Goal: Complete application form: Complete application form

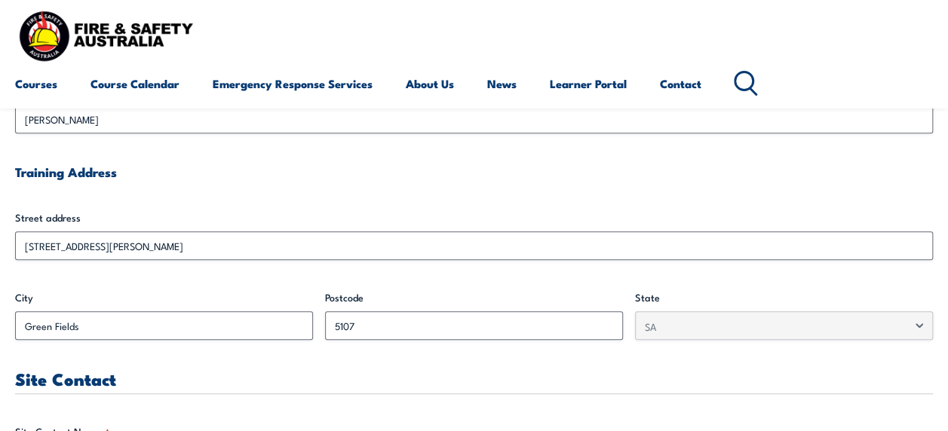
scroll to position [441, 0]
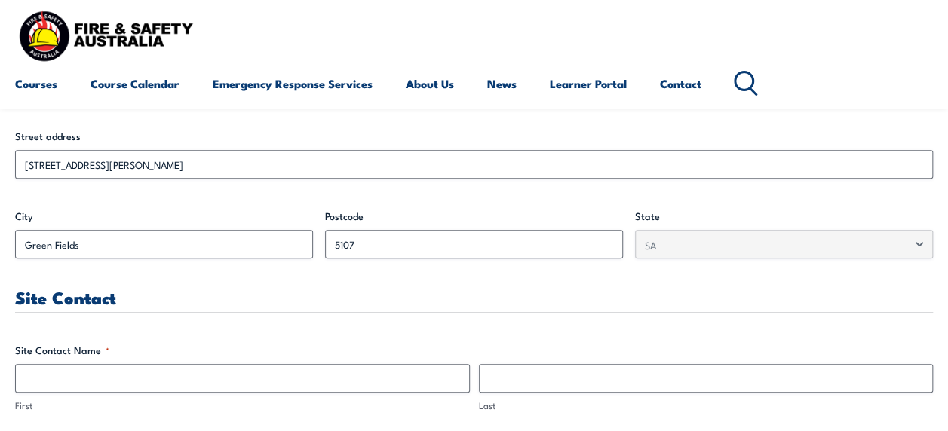
scroll to position [530, 0]
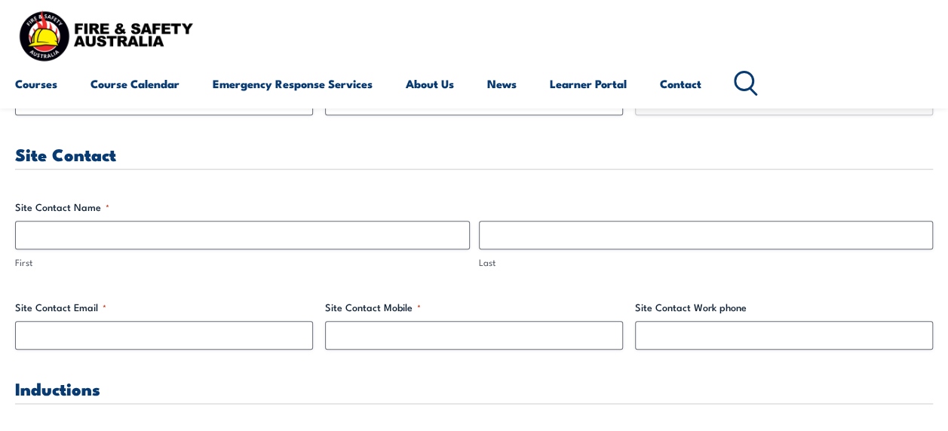
scroll to position [711, 0]
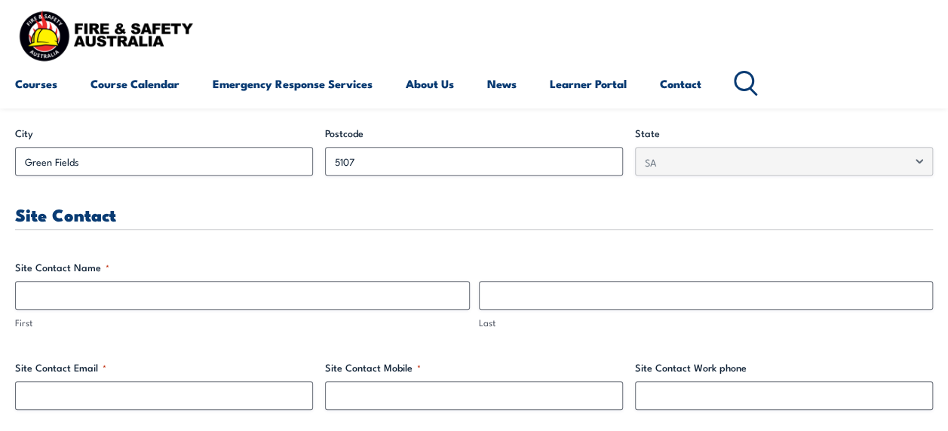
scroll to position [650, 0]
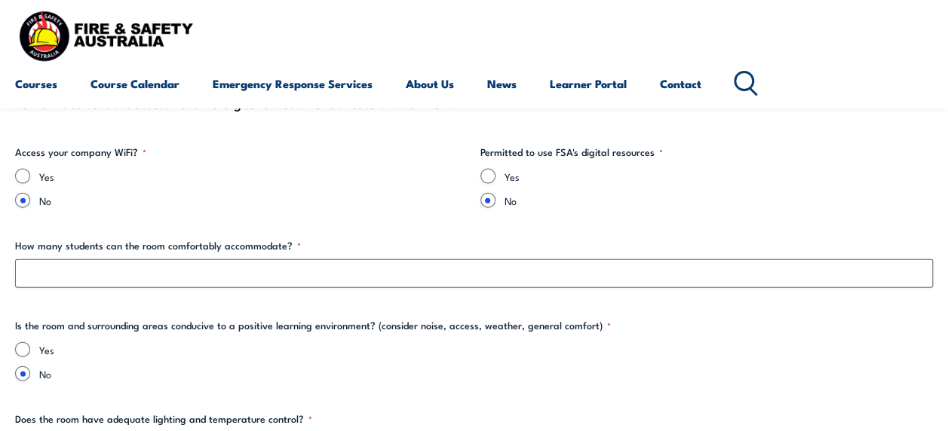
scroll to position [1616, 0]
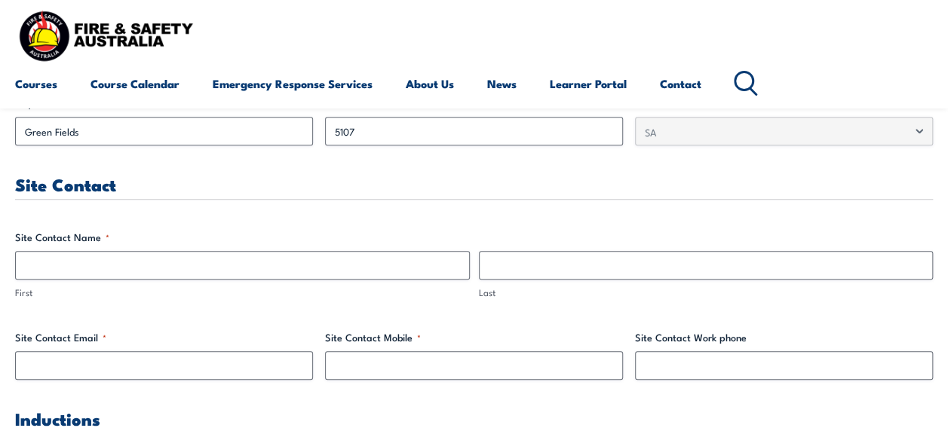
scroll to position [680, 0]
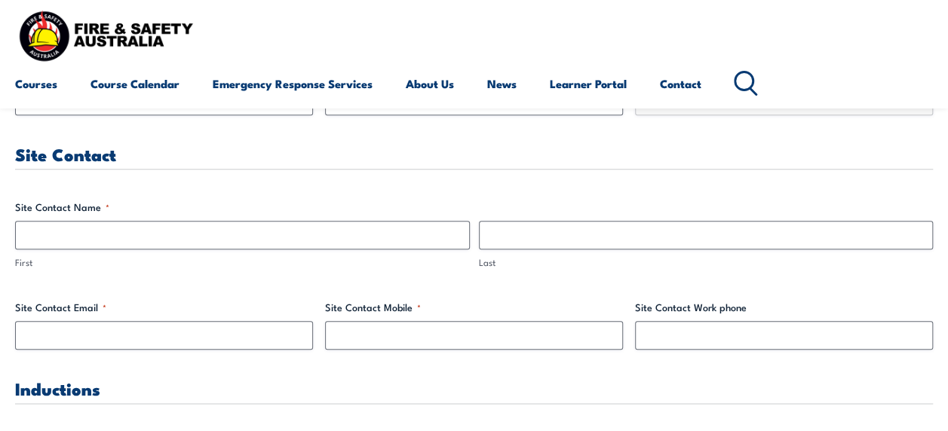
click at [351, 391] on h3 "Inductions" at bounding box center [474, 388] width 918 height 17
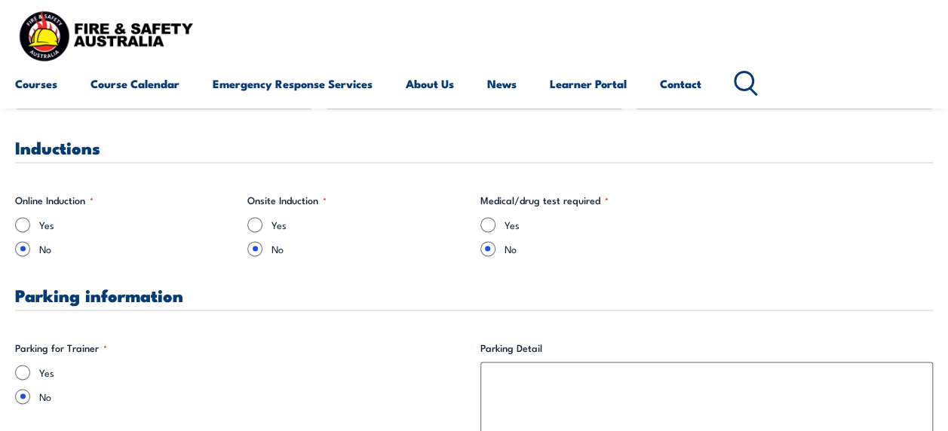
scroll to position [952, 0]
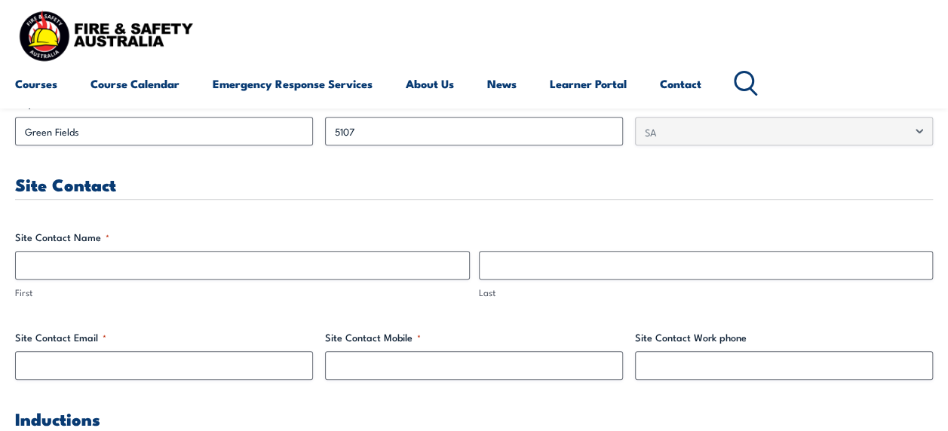
scroll to position [680, 0]
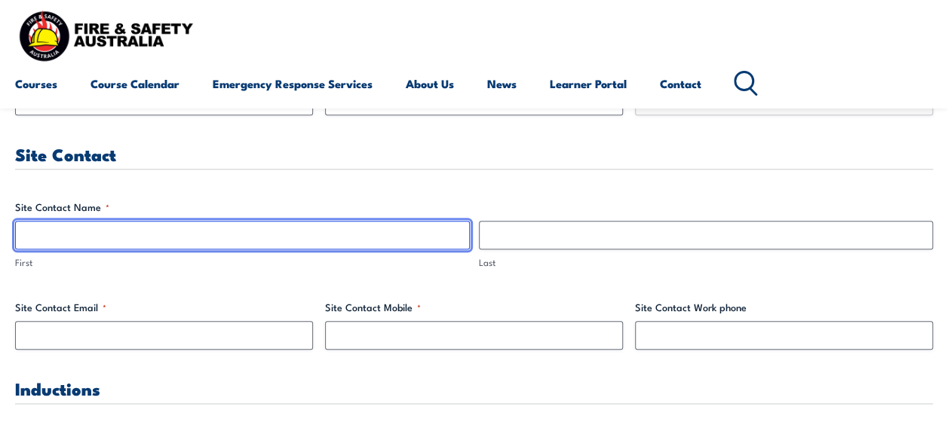
click at [401, 231] on input "First" at bounding box center [242, 235] width 455 height 29
type input "TBC"
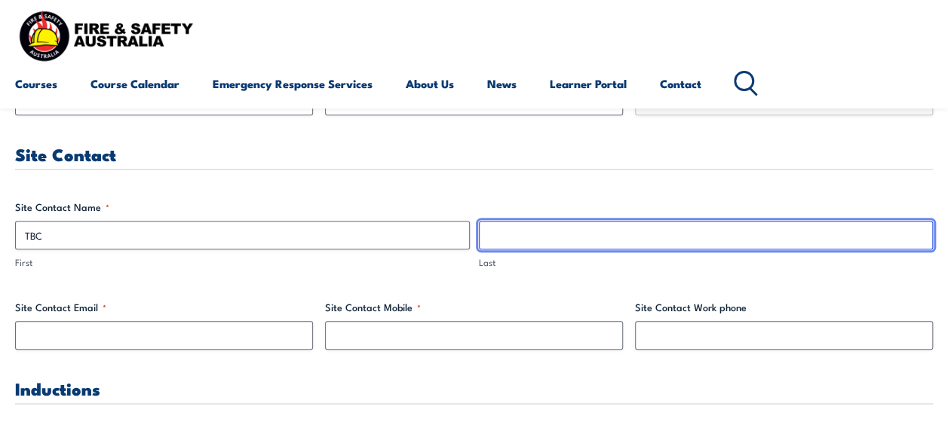
click at [591, 232] on input "Last" at bounding box center [706, 235] width 455 height 29
type input "TBC"
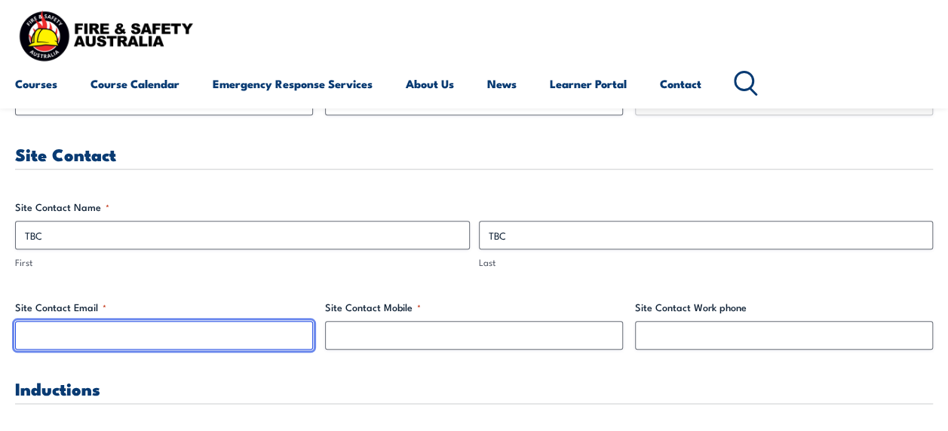
click at [228, 325] on input "Site Contact Email *" at bounding box center [164, 335] width 298 height 29
type input "TBC"
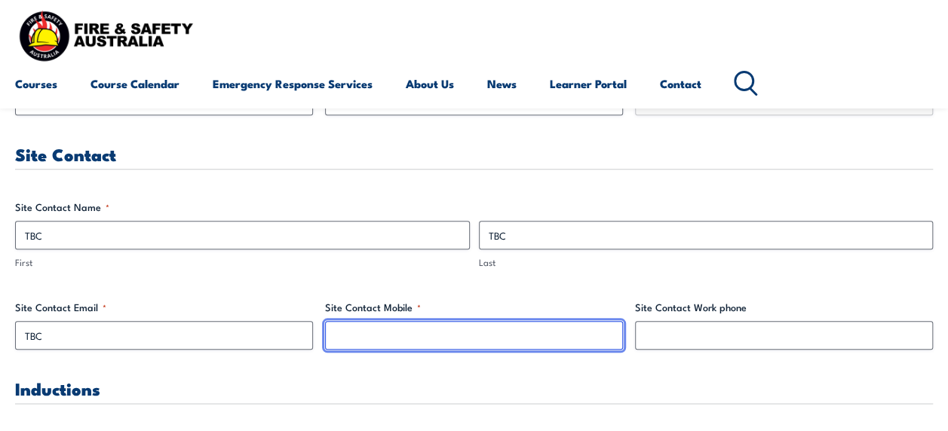
click at [434, 326] on input "Site Contact Mobile *" at bounding box center [474, 335] width 298 height 29
paste input "TBC"
type input "TBC"
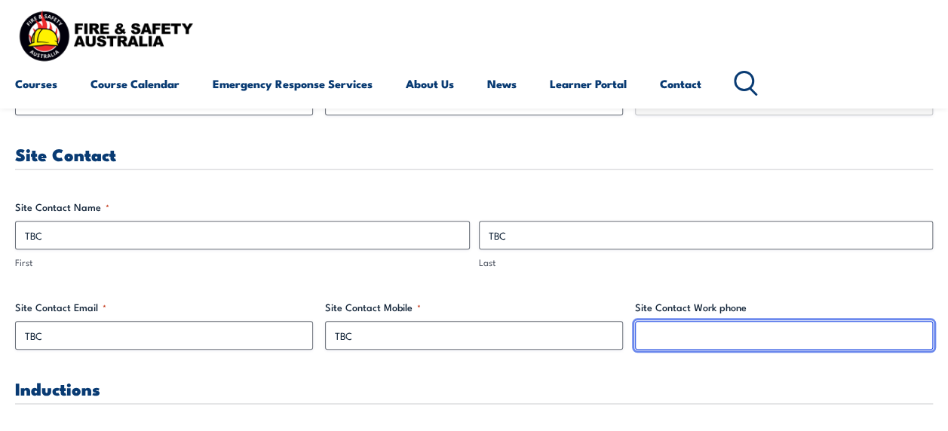
click at [689, 336] on input "Site Contact Work phone" at bounding box center [784, 335] width 298 height 29
paste input "TBC"
type input "TBC"
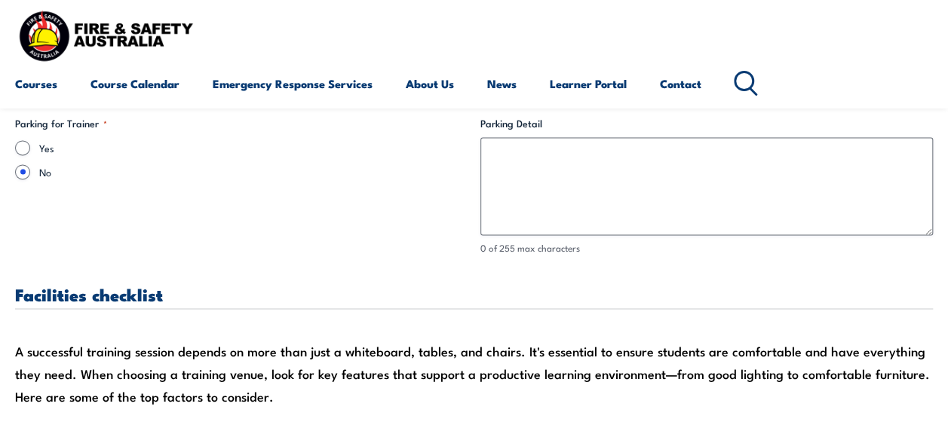
scroll to position [1116, 0]
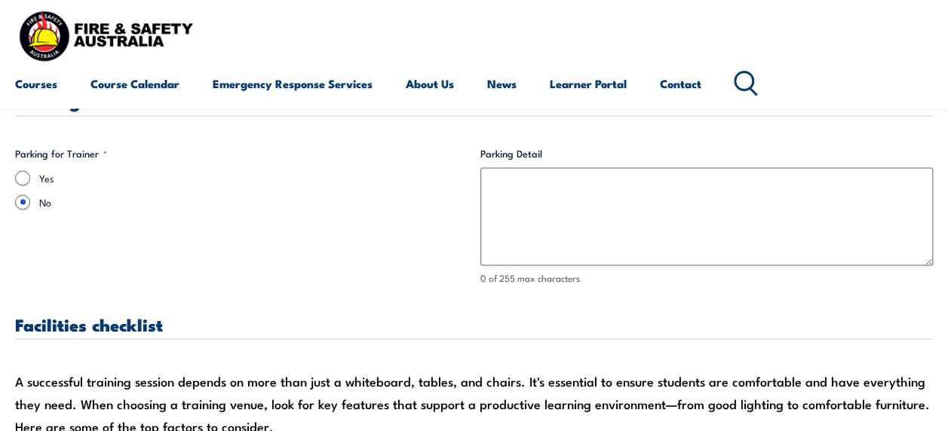
click at [300, 204] on label "No" at bounding box center [253, 202] width 429 height 15
click at [30, 204] on input "No" at bounding box center [22, 202] width 15 height 15
click at [15, 170] on input "Yes" at bounding box center [22, 177] width 15 height 15
radio input "true"
click at [15, 195] on input "No" at bounding box center [22, 202] width 15 height 15
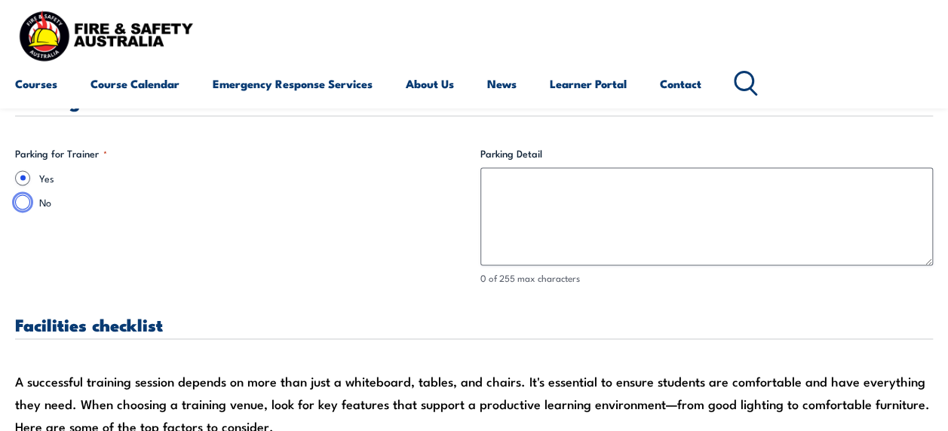
radio input "true"
click at [15, 170] on input "Yes" at bounding box center [22, 177] width 15 height 15
radio input "true"
click at [15, 195] on input "No" at bounding box center [22, 202] width 15 height 15
radio input "true"
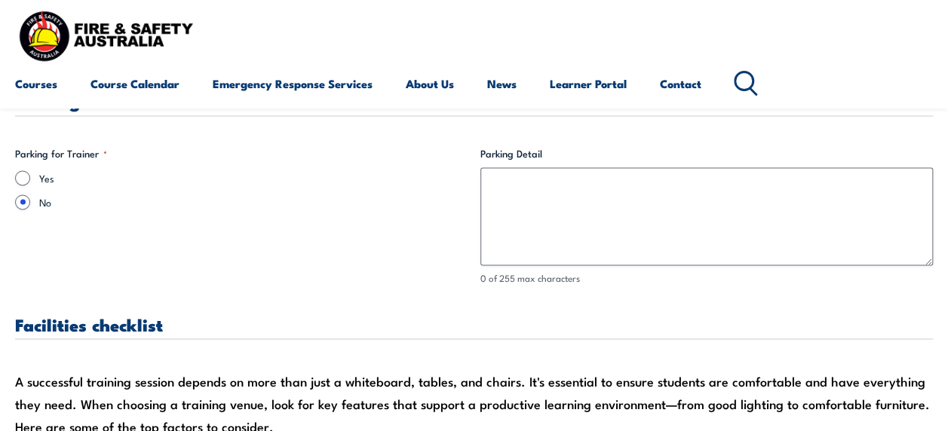
click at [300, 204] on label "No" at bounding box center [253, 202] width 429 height 15
click at [30, 204] on input "No" at bounding box center [22, 202] width 15 height 15
click at [33, 180] on div "Yes" at bounding box center [241, 177] width 453 height 15
click at [26, 178] on input "Yes" at bounding box center [22, 177] width 15 height 15
radio input "true"
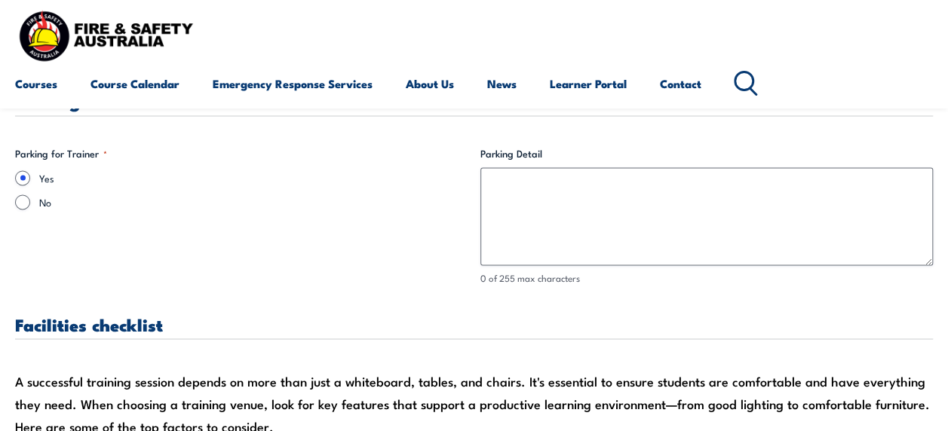
click at [208, 246] on fieldset "Parking for Trainer * Yes No" at bounding box center [241, 216] width 453 height 140
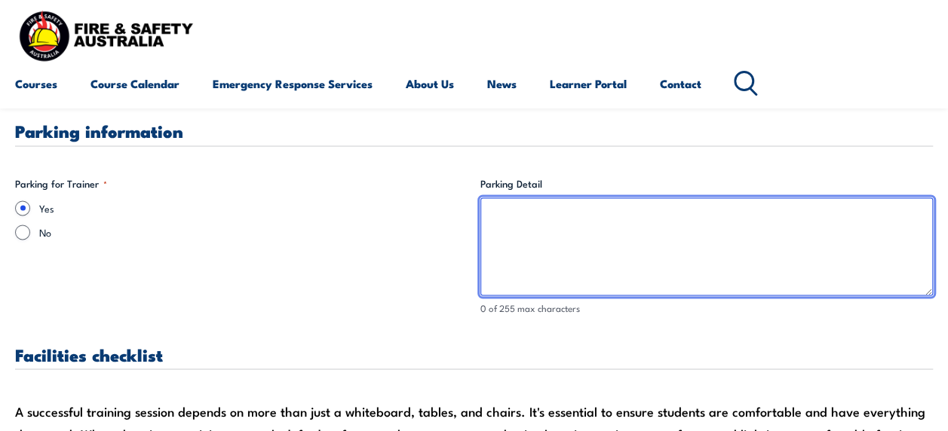
click at [601, 221] on textarea "Parking Detail" at bounding box center [706, 247] width 453 height 98
paste textarea "TBC"
type textarea "TBC"
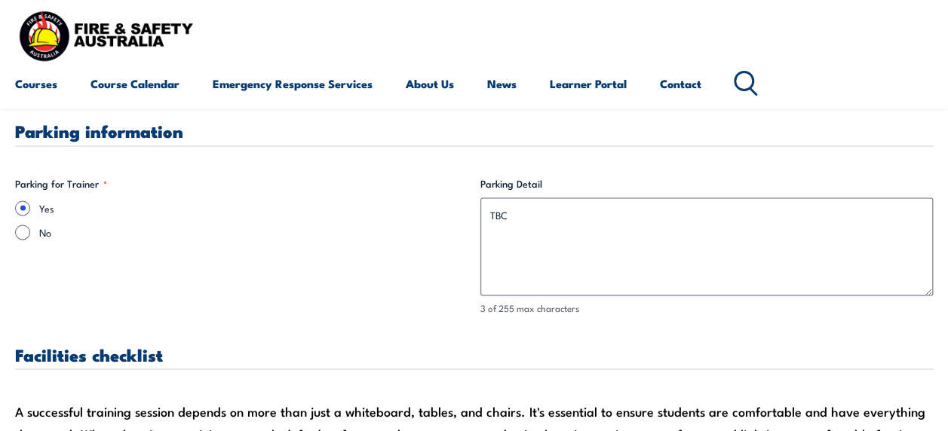
click at [300, 241] on fieldset "Parking for Trainer * Yes No" at bounding box center [241, 247] width 453 height 140
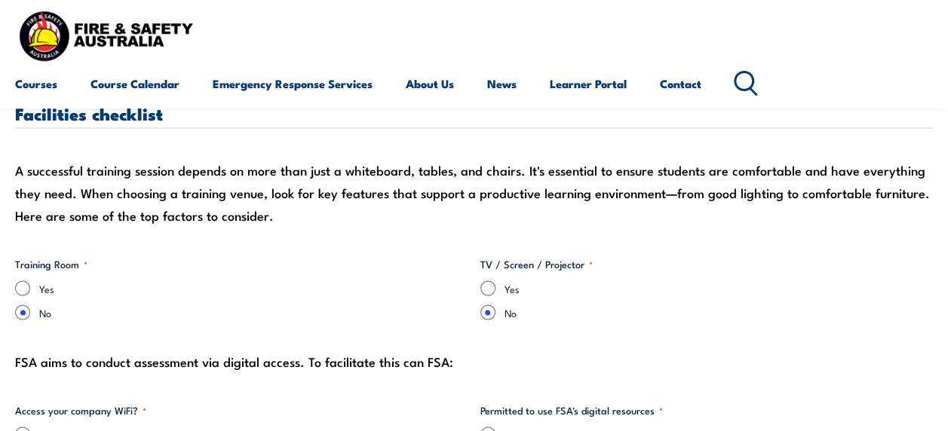
scroll to position [1297, 0]
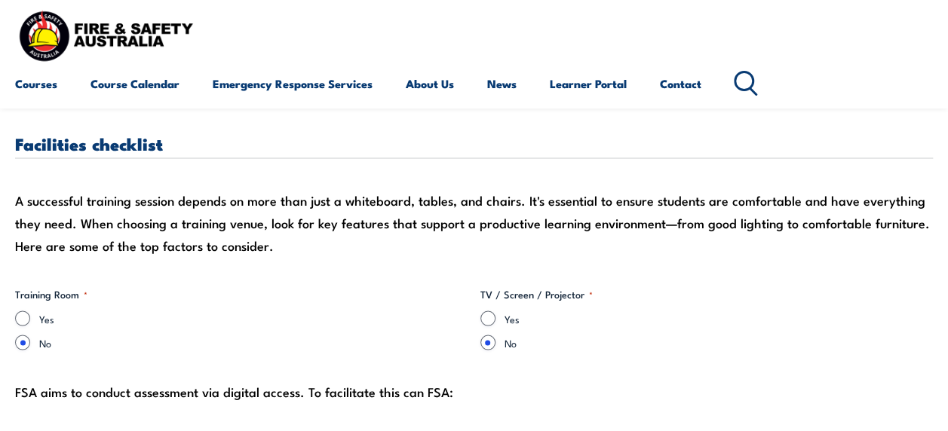
click at [338, 331] on div "Yes No" at bounding box center [241, 330] width 453 height 39
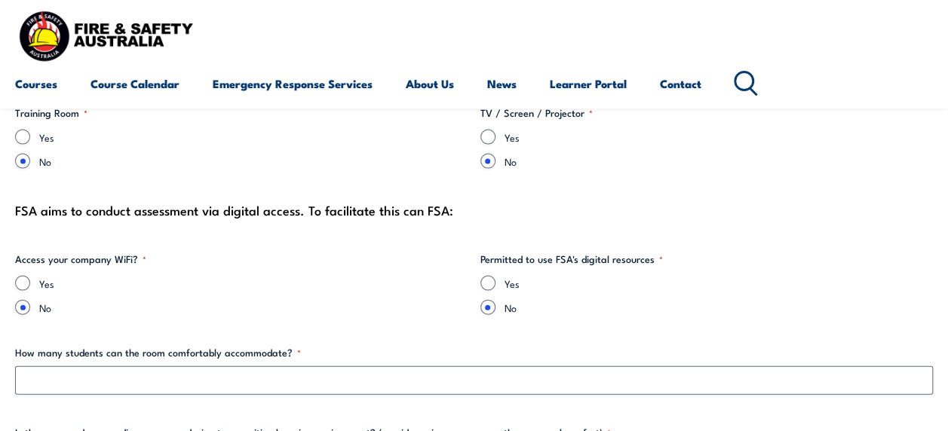
scroll to position [1509, 0]
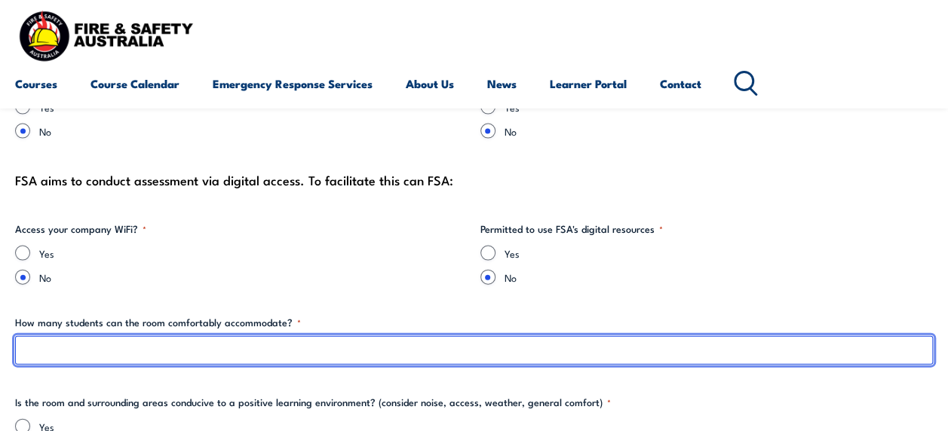
click at [309, 344] on input "How many students can the room comfortably accommodate? *" at bounding box center [474, 350] width 918 height 29
paste input "TBC"
type input "TBC"
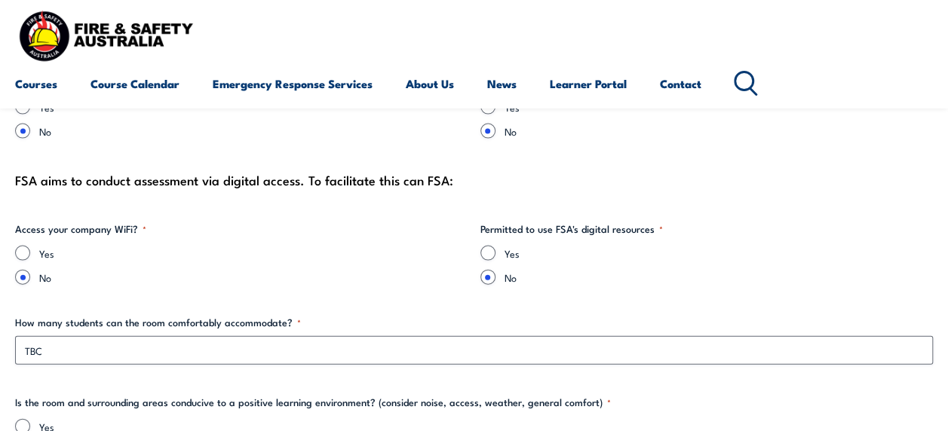
click at [255, 270] on label "No" at bounding box center [253, 277] width 429 height 15
click at [30, 270] on input "No" at bounding box center [22, 277] width 15 height 15
click at [15, 246] on input "Yes" at bounding box center [22, 253] width 15 height 15
radio input "true"
click at [15, 270] on input "No" at bounding box center [22, 277] width 15 height 15
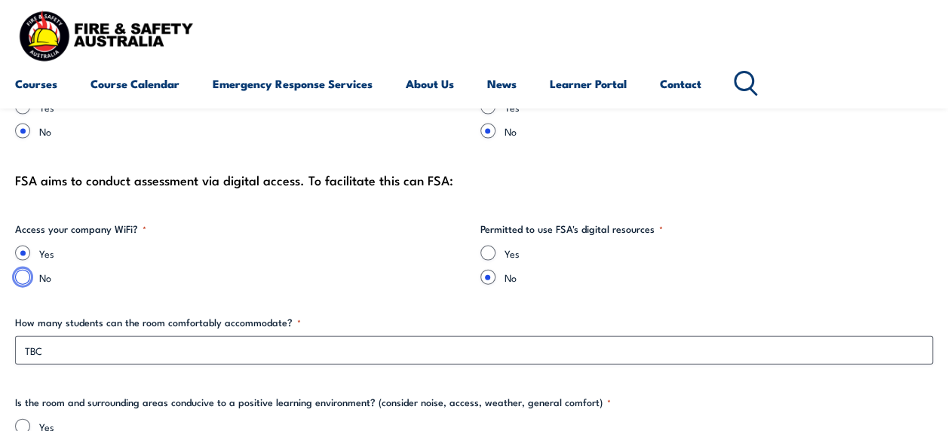
radio input "true"
click at [255, 270] on label "No" at bounding box center [253, 277] width 429 height 15
click at [30, 270] on input "No" at bounding box center [22, 277] width 15 height 15
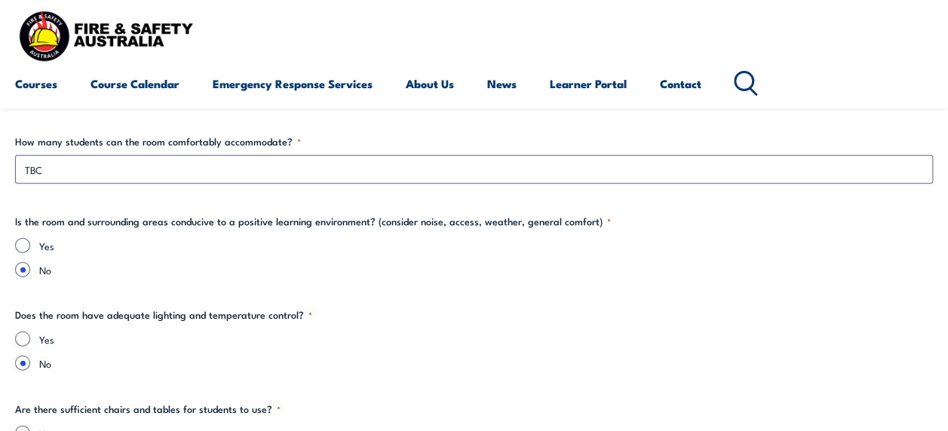
scroll to position [1720, 0]
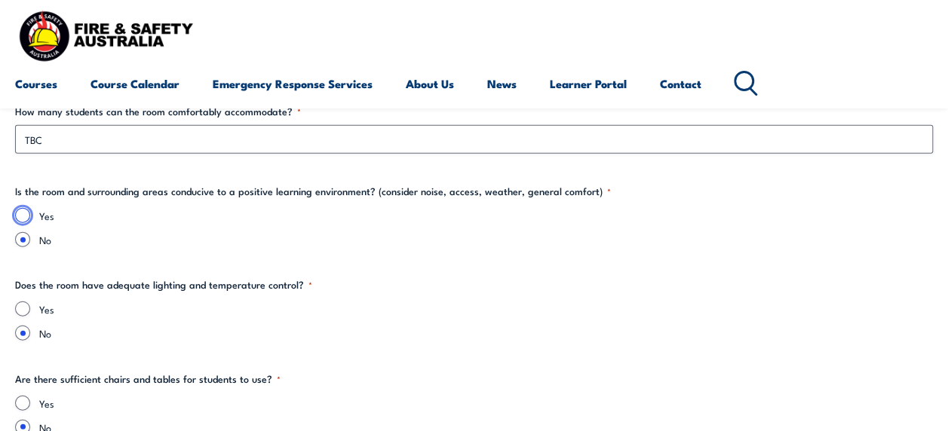
click at [20, 213] on input "Yes" at bounding box center [22, 215] width 15 height 15
radio input "true"
click at [254, 244] on label "No" at bounding box center [486, 239] width 894 height 15
click at [30, 244] on input "No" at bounding box center [22, 239] width 15 height 15
radio input "true"
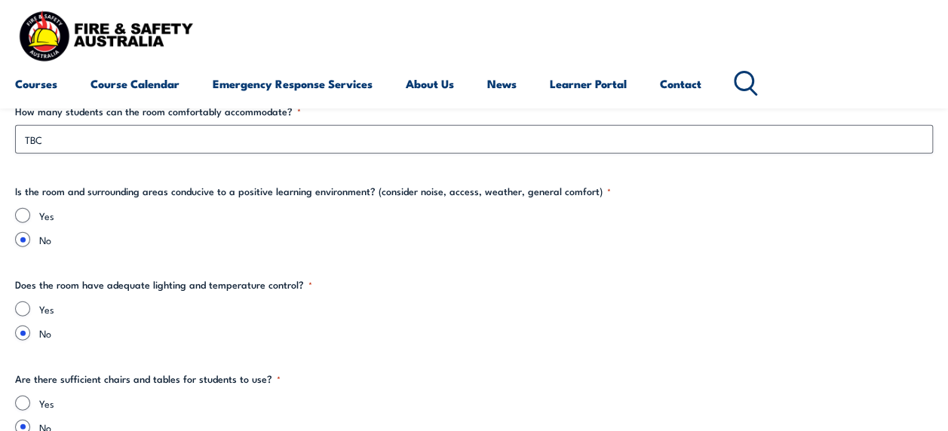
click at [465, 284] on fieldset "Does the room have adequate lighting and temperature control? * Yes No" at bounding box center [474, 309] width 918 height 63
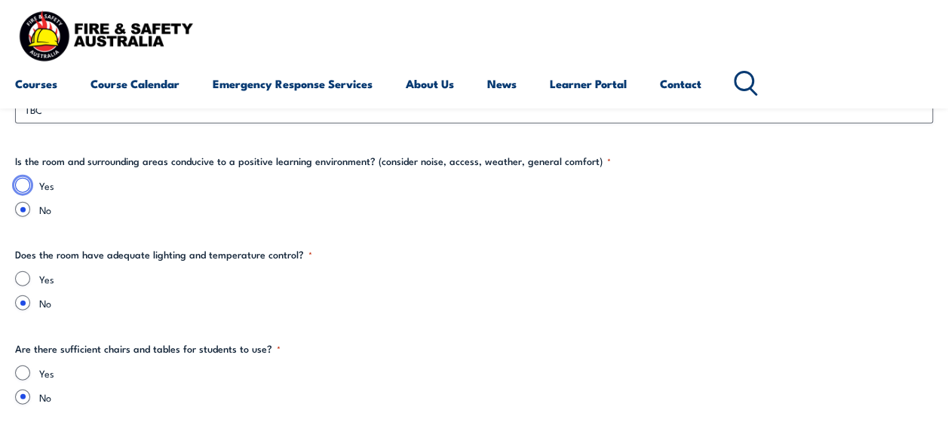
click at [20, 186] on input "Yes" at bounding box center [22, 185] width 15 height 15
radio input "true"
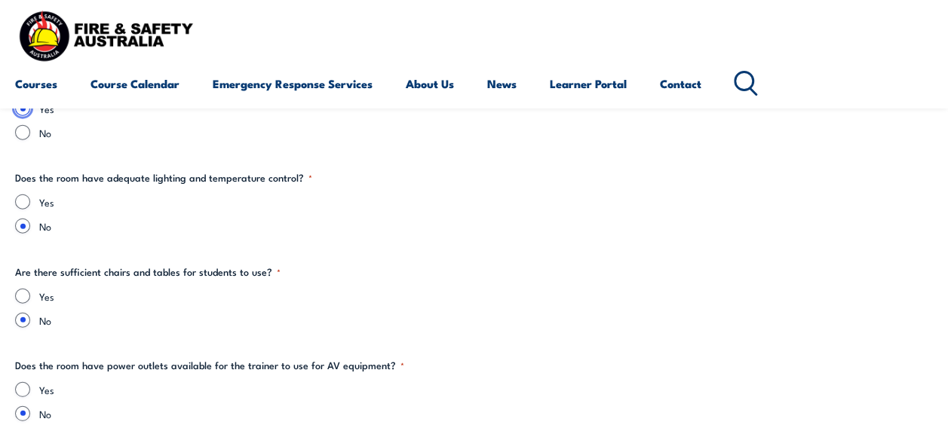
scroll to position [1834, 0]
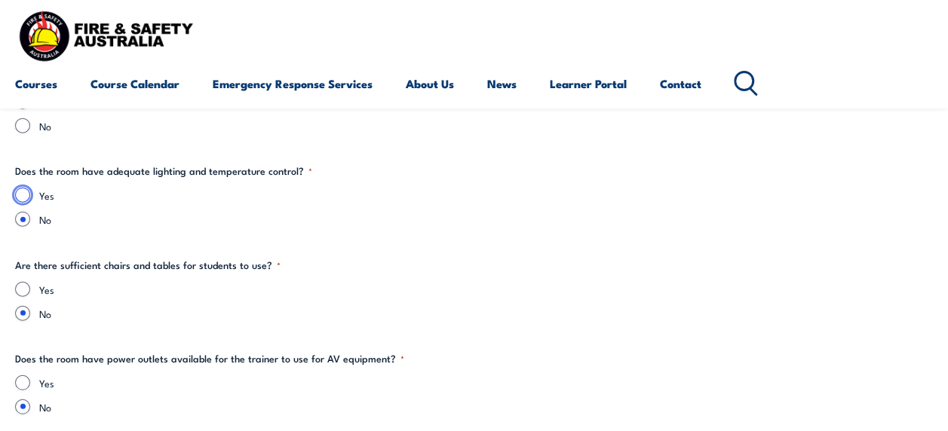
click at [20, 195] on input "Yes" at bounding box center [22, 195] width 15 height 15
radio input "true"
click at [18, 285] on input "Yes" at bounding box center [22, 289] width 15 height 15
radio input "true"
click at [20, 379] on input "Yes" at bounding box center [22, 383] width 15 height 15
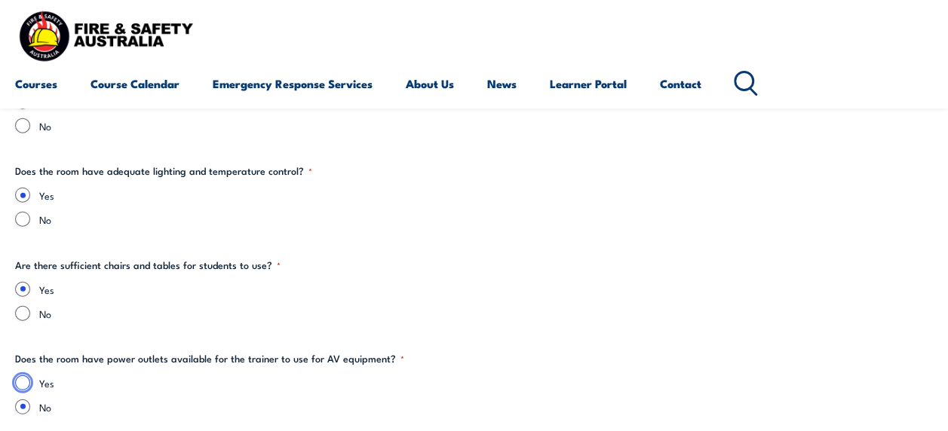
radio input "true"
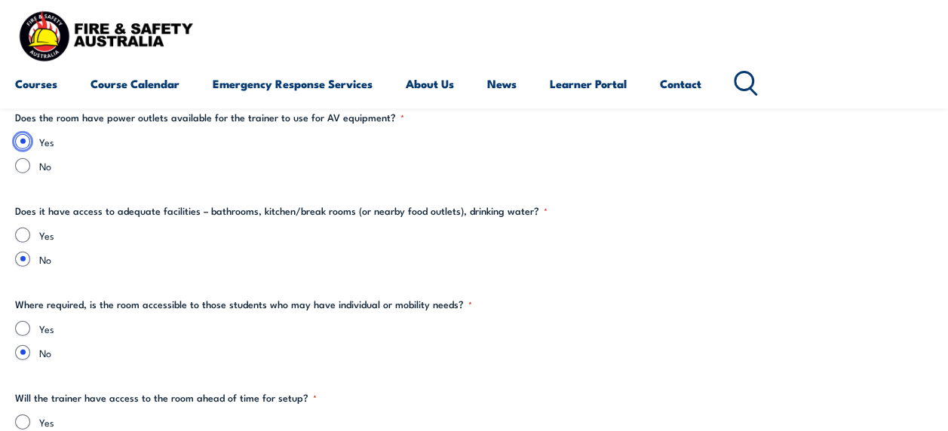
scroll to position [2105, 0]
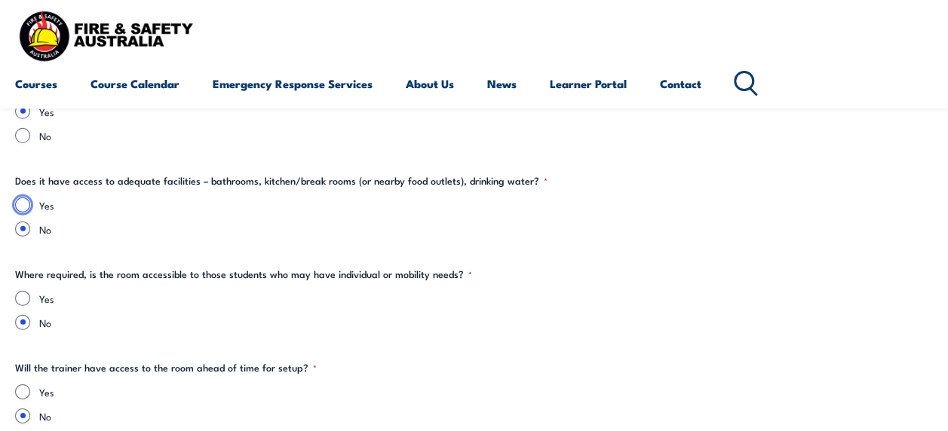
click at [24, 201] on input "Yes" at bounding box center [22, 205] width 15 height 15
radio input "true"
click at [23, 299] on input "Yes" at bounding box center [22, 298] width 15 height 15
radio input "true"
click at [24, 391] on input "Yes" at bounding box center [22, 392] width 15 height 15
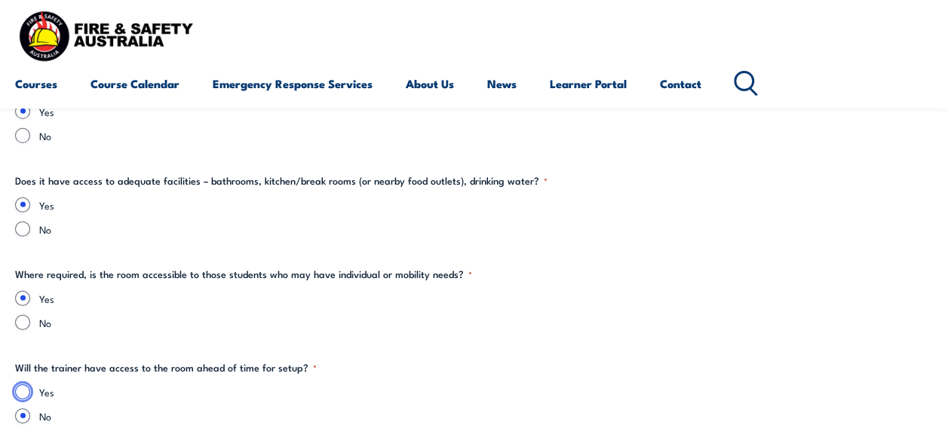
radio input "true"
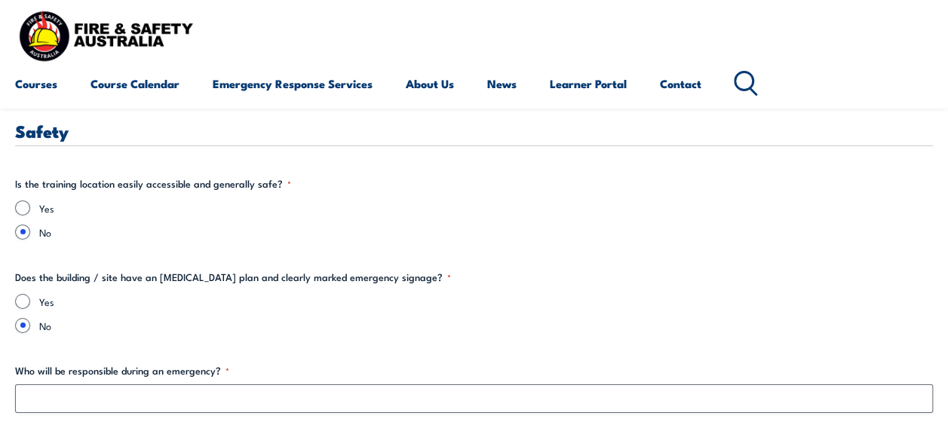
scroll to position [2467, 0]
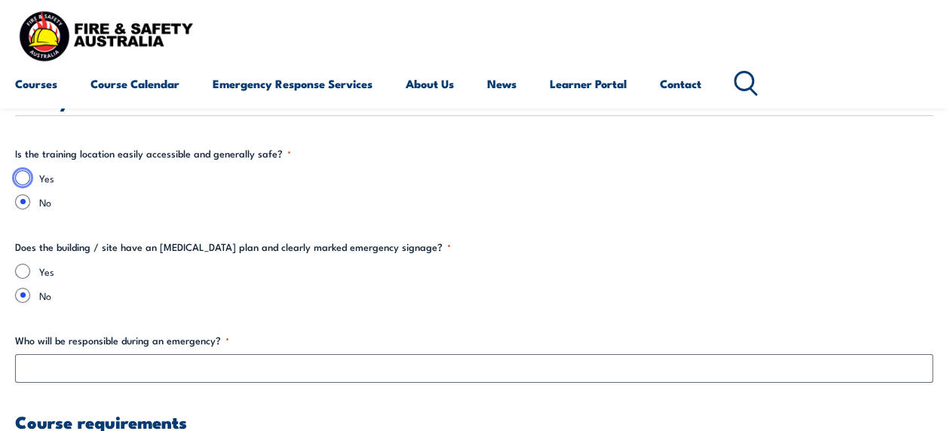
click at [23, 175] on input "Yes" at bounding box center [22, 177] width 15 height 15
radio input "true"
click at [20, 272] on input "Yes" at bounding box center [22, 271] width 15 height 15
radio input "true"
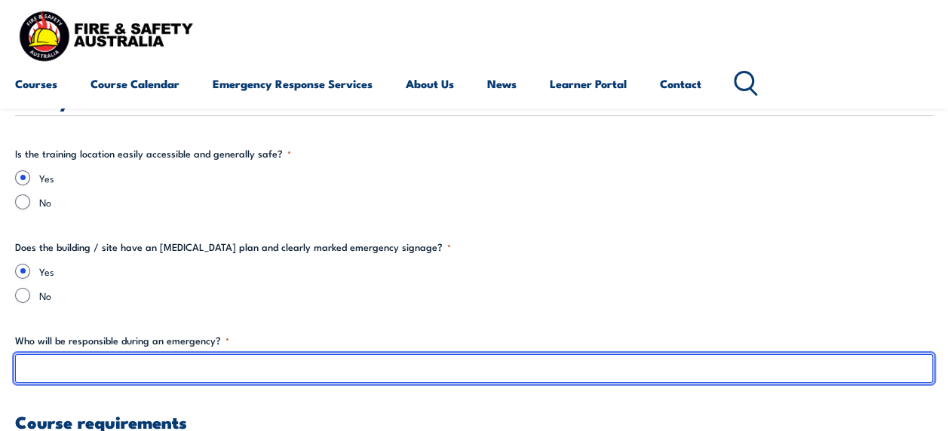
click at [53, 373] on input "Who will be responsible during an emergency? *" at bounding box center [474, 369] width 918 height 29
paste input "TBC"
type input "TBC"
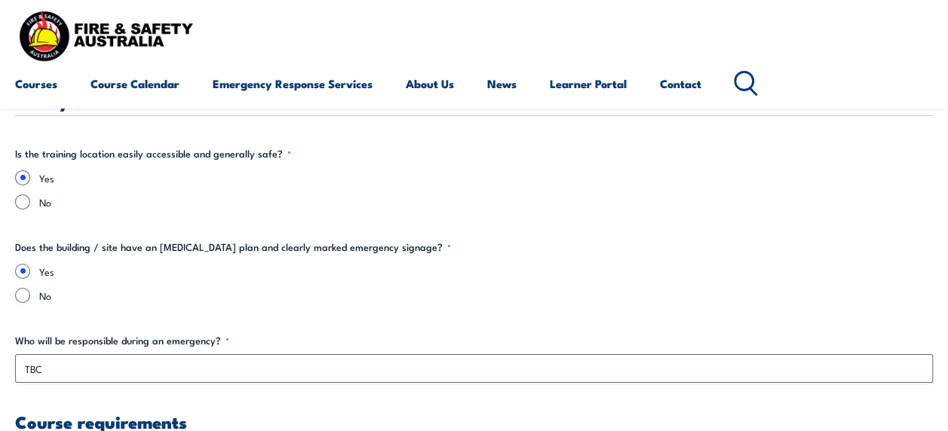
click at [395, 285] on div "Yes No" at bounding box center [474, 283] width 918 height 39
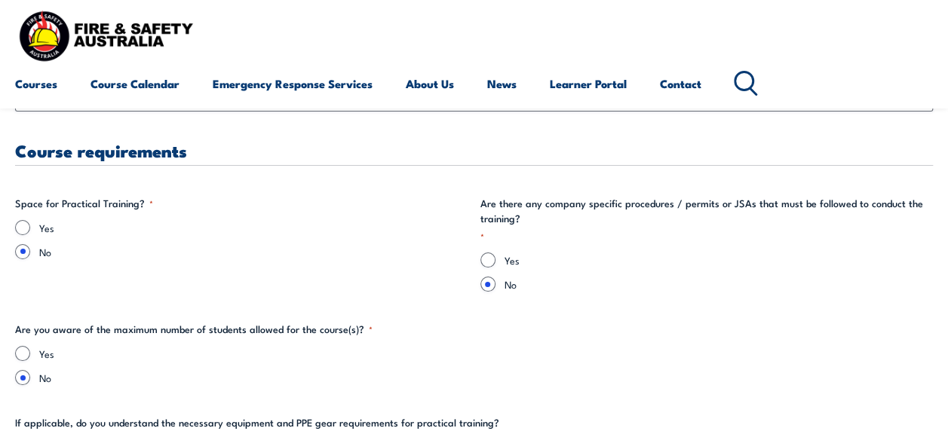
scroll to position [2769, 0]
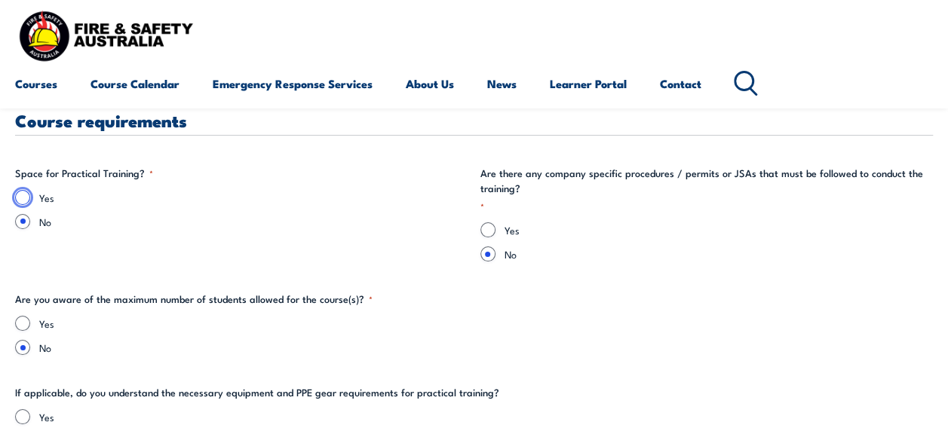
click at [22, 190] on input "Yes" at bounding box center [22, 197] width 15 height 15
radio input "true"
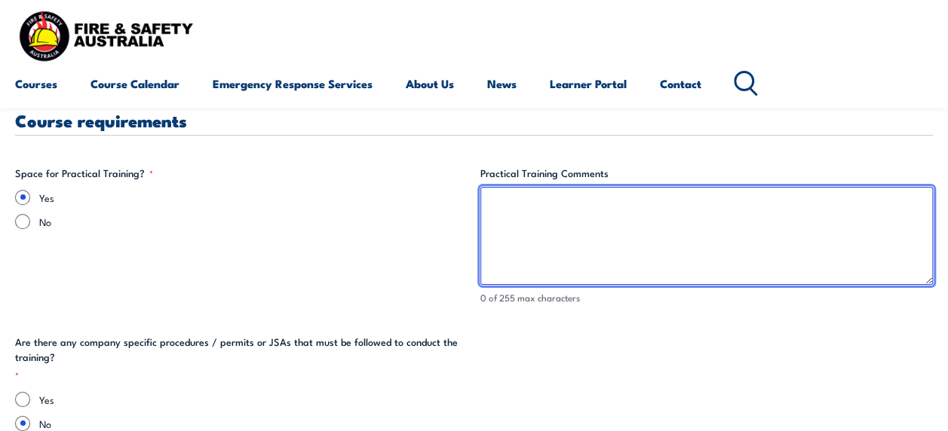
click at [558, 273] on textarea "Practical Training Comments" at bounding box center [706, 236] width 453 height 98
paste textarea "TBC"
type textarea "TBC"
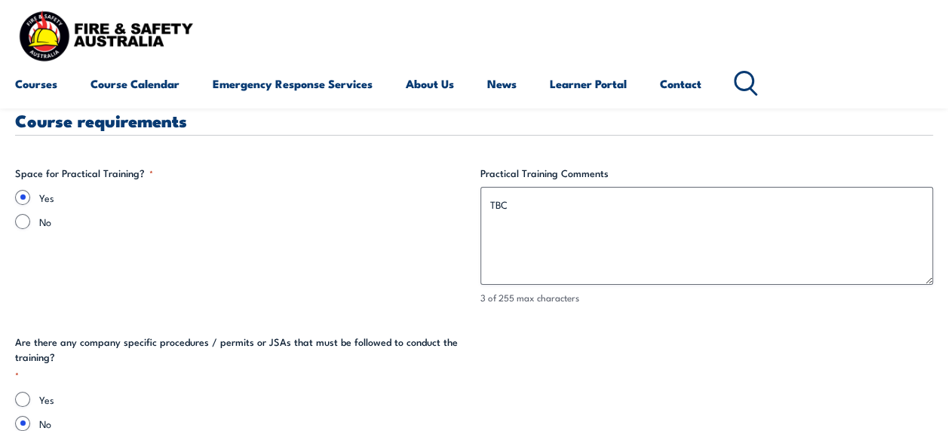
click at [413, 266] on fieldset "Space for Practical Training? * Yes No" at bounding box center [241, 236] width 453 height 140
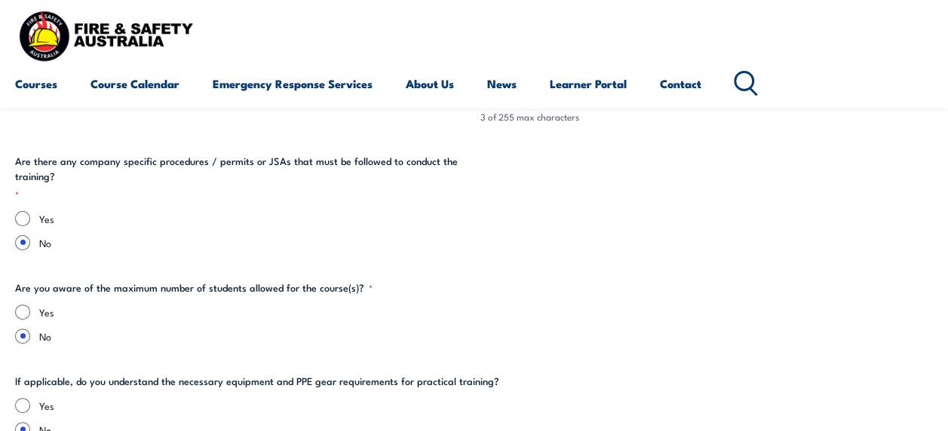
scroll to position [2980, 0]
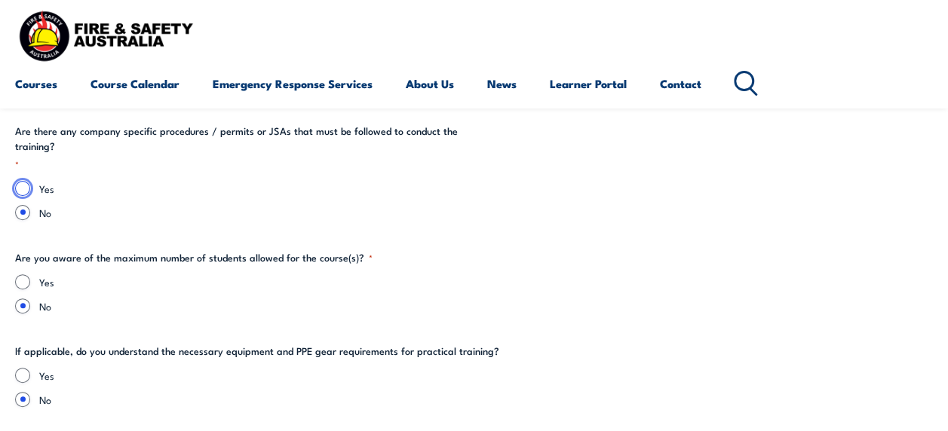
click at [17, 192] on input "Yes" at bounding box center [22, 188] width 15 height 15
radio input "true"
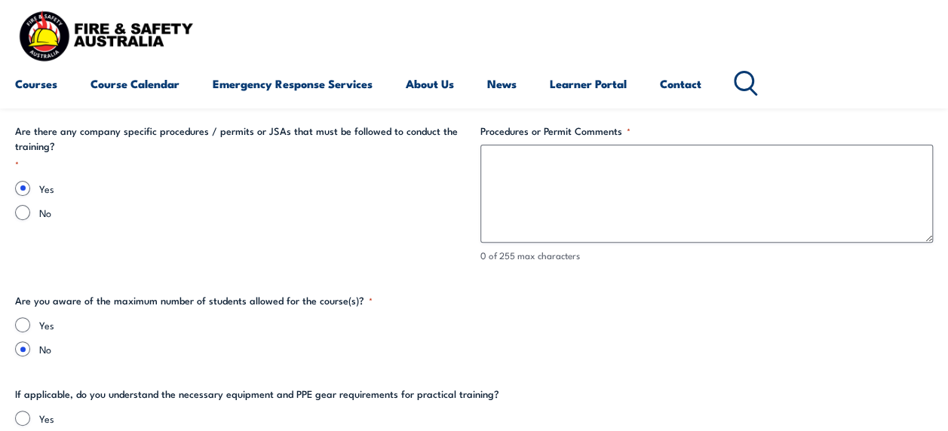
click at [211, 252] on fieldset "Are there any company specific procedures / permits or JSAs that must be follow…" at bounding box center [241, 194] width 453 height 140
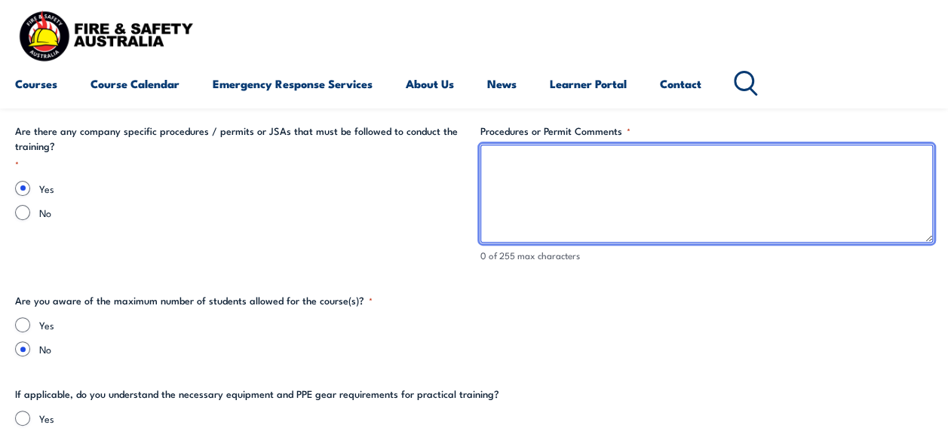
click at [545, 201] on textarea "Procedures or Permit Comments *" at bounding box center [706, 194] width 453 height 98
paste textarea "TBC"
type textarea "TBC"
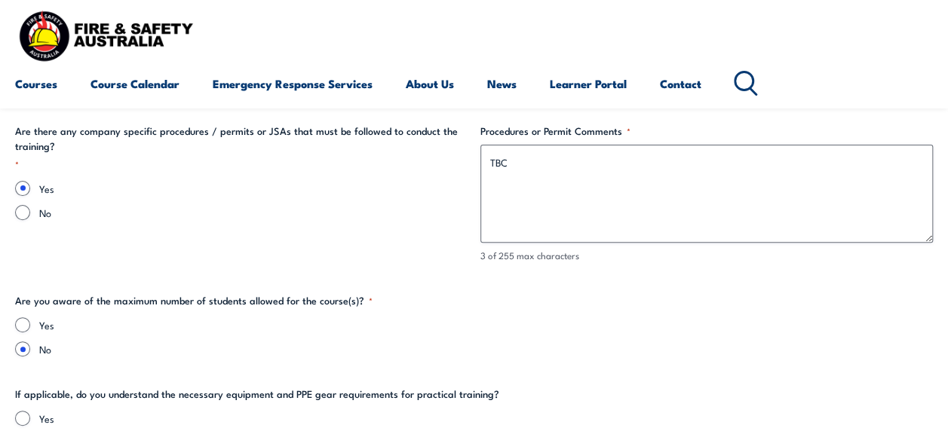
click at [542, 309] on fieldset "Are you aware of the maximum number of students allowed for the course(s)? * Ye…" at bounding box center [474, 324] width 918 height 63
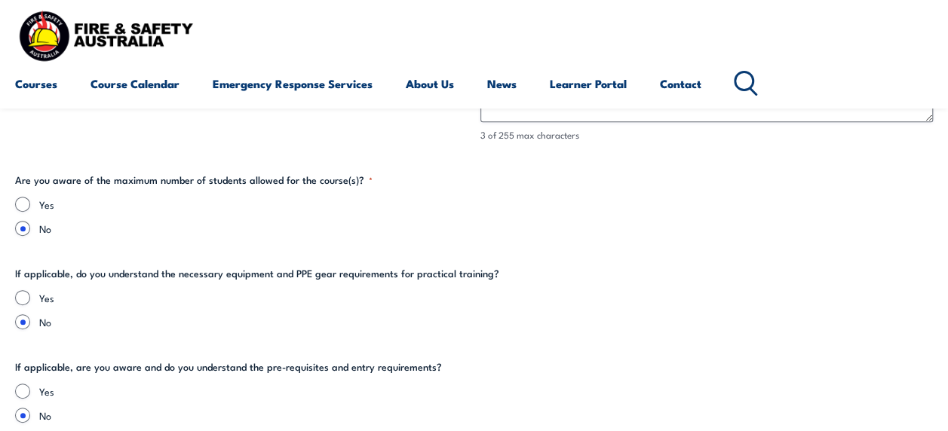
scroll to position [3131, 0]
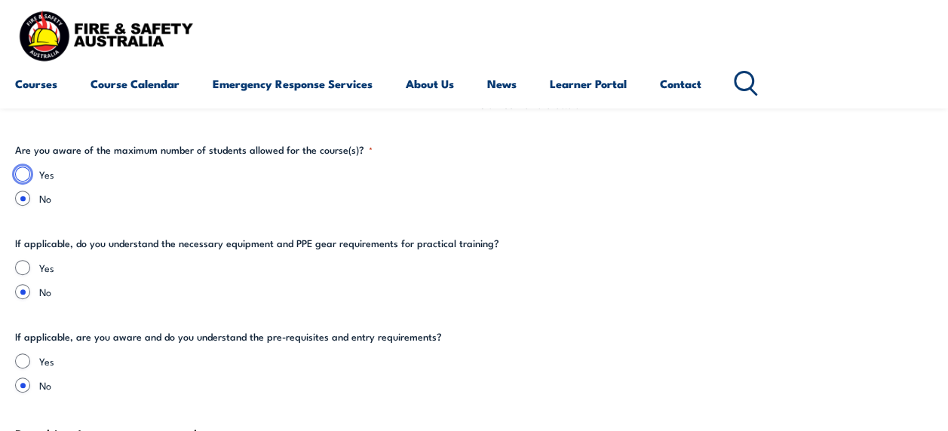
click at [21, 171] on input "Yes" at bounding box center [22, 174] width 15 height 15
radio input "true"
click at [159, 285] on label "No" at bounding box center [486, 291] width 894 height 15
click at [30, 285] on input "No" at bounding box center [22, 291] width 15 height 15
click at [15, 260] on input "Yes" at bounding box center [22, 267] width 15 height 15
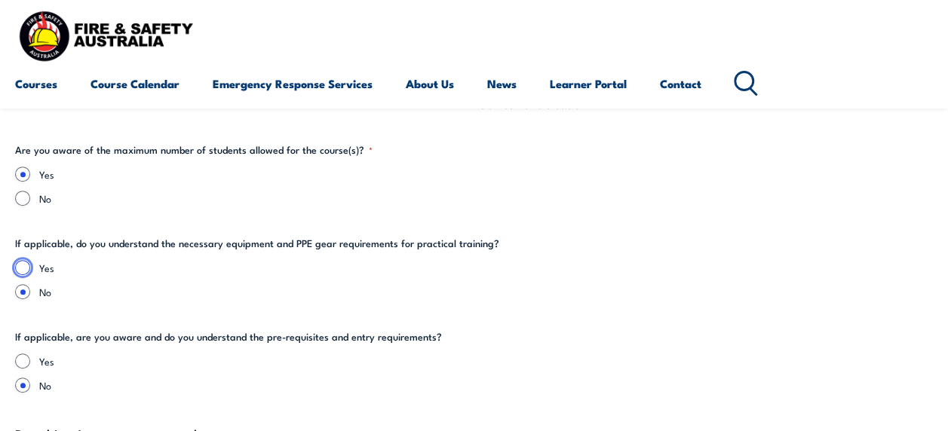
radio input "true"
click at [15, 284] on input "No" at bounding box center [22, 291] width 15 height 15
radio input "true"
click at [22, 266] on input "Yes" at bounding box center [22, 267] width 15 height 15
radio input "true"
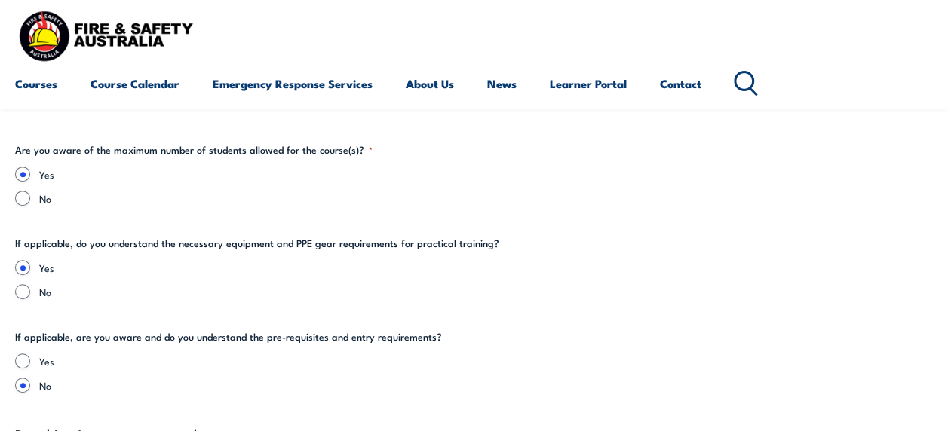
click at [523, 296] on label "No" at bounding box center [486, 291] width 894 height 15
click at [30, 296] on input "No" at bounding box center [22, 291] width 15 height 15
radio input "true"
click at [15, 260] on input "Yes" at bounding box center [22, 267] width 15 height 15
radio input "true"
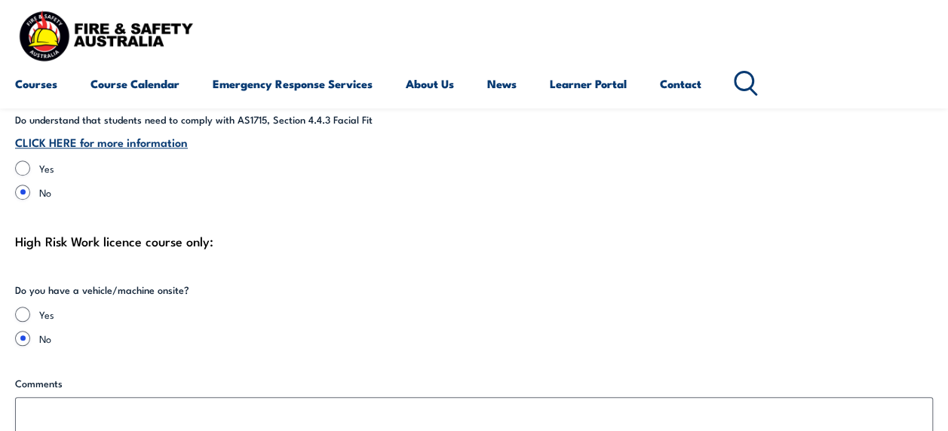
scroll to position [3538, 0]
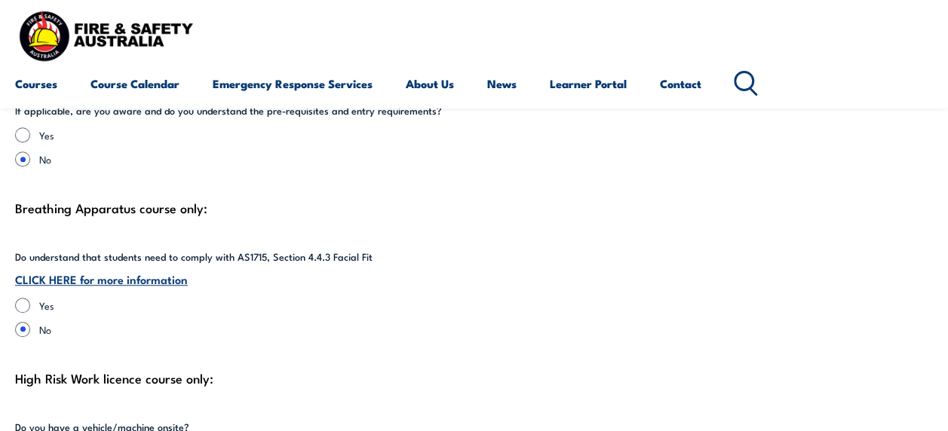
scroll to position [3327, 0]
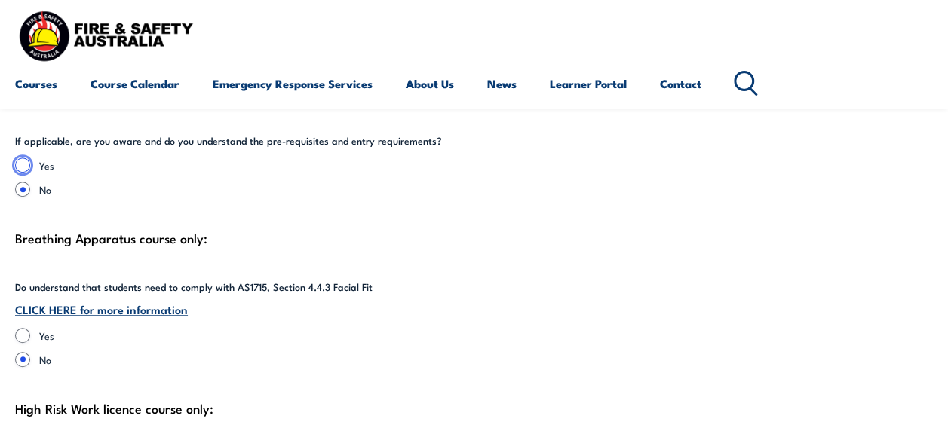
click at [20, 164] on input "Yes" at bounding box center [22, 165] width 15 height 15
radio input "true"
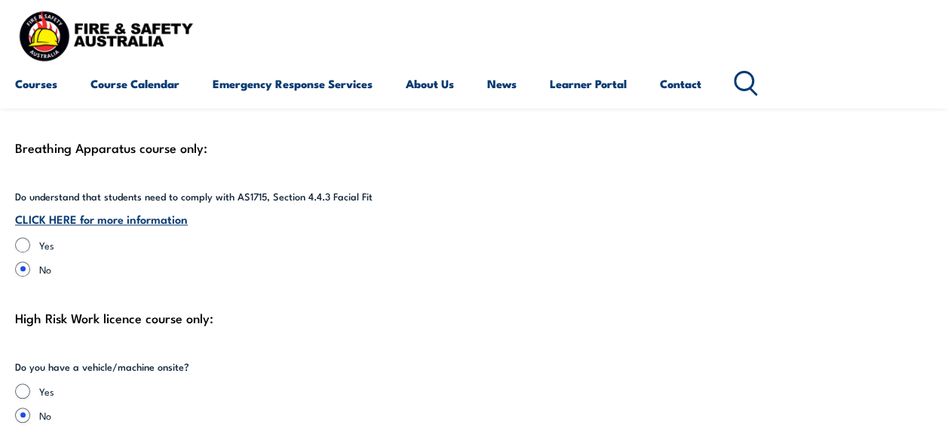
scroll to position [3388, 0]
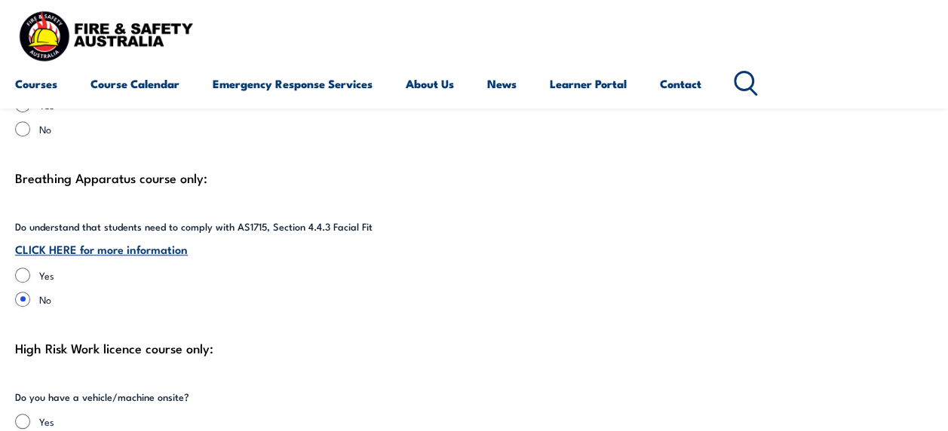
click at [425, 263] on fieldset "Do understand that students need to comply with AS1715, Section 4.4.3 Facial Fi…" at bounding box center [474, 263] width 918 height 87
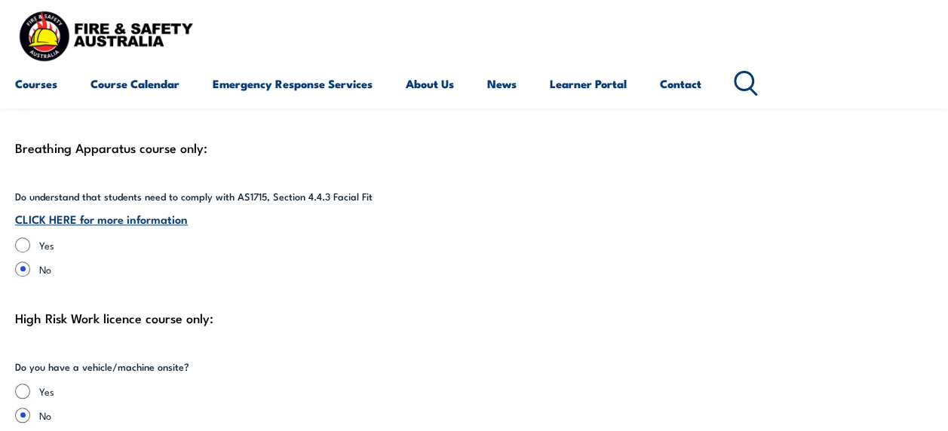
scroll to position [3448, 0]
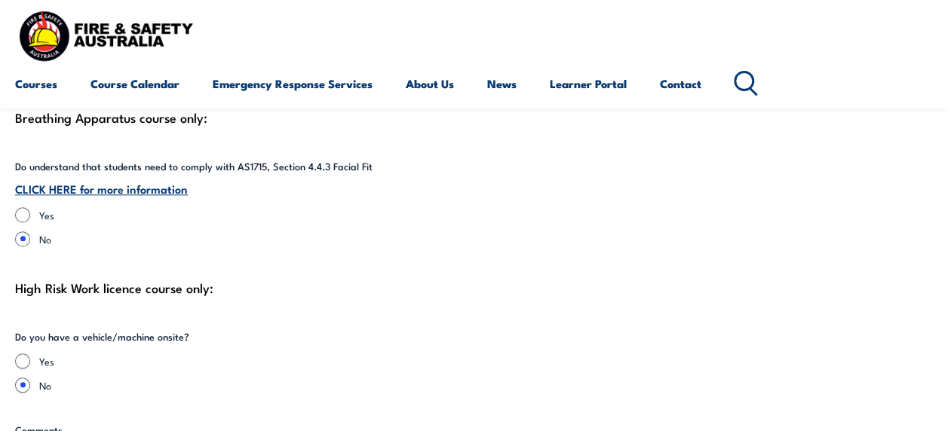
click at [102, 186] on link "CLICK HERE for more information" at bounding box center [101, 188] width 173 height 17
